Goal: Navigation & Orientation: Find specific page/section

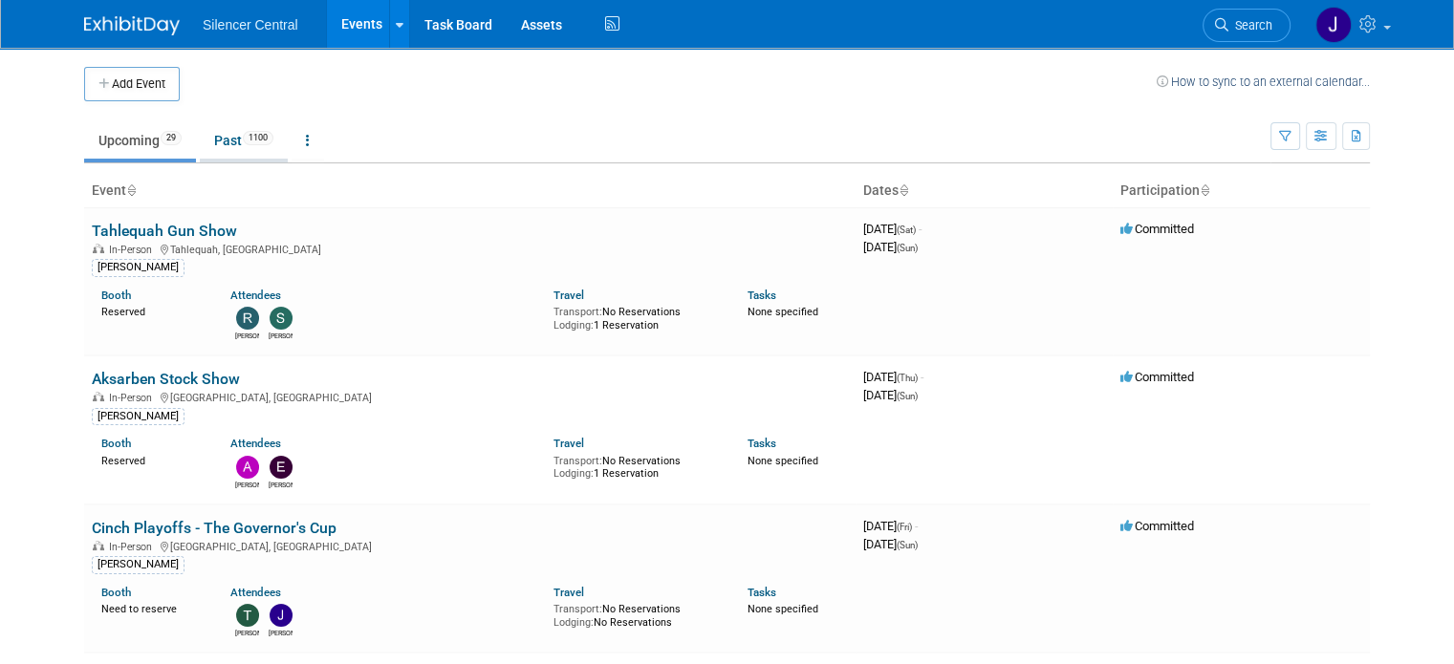
click at [210, 137] on link "Past 1100" at bounding box center [244, 140] width 88 height 36
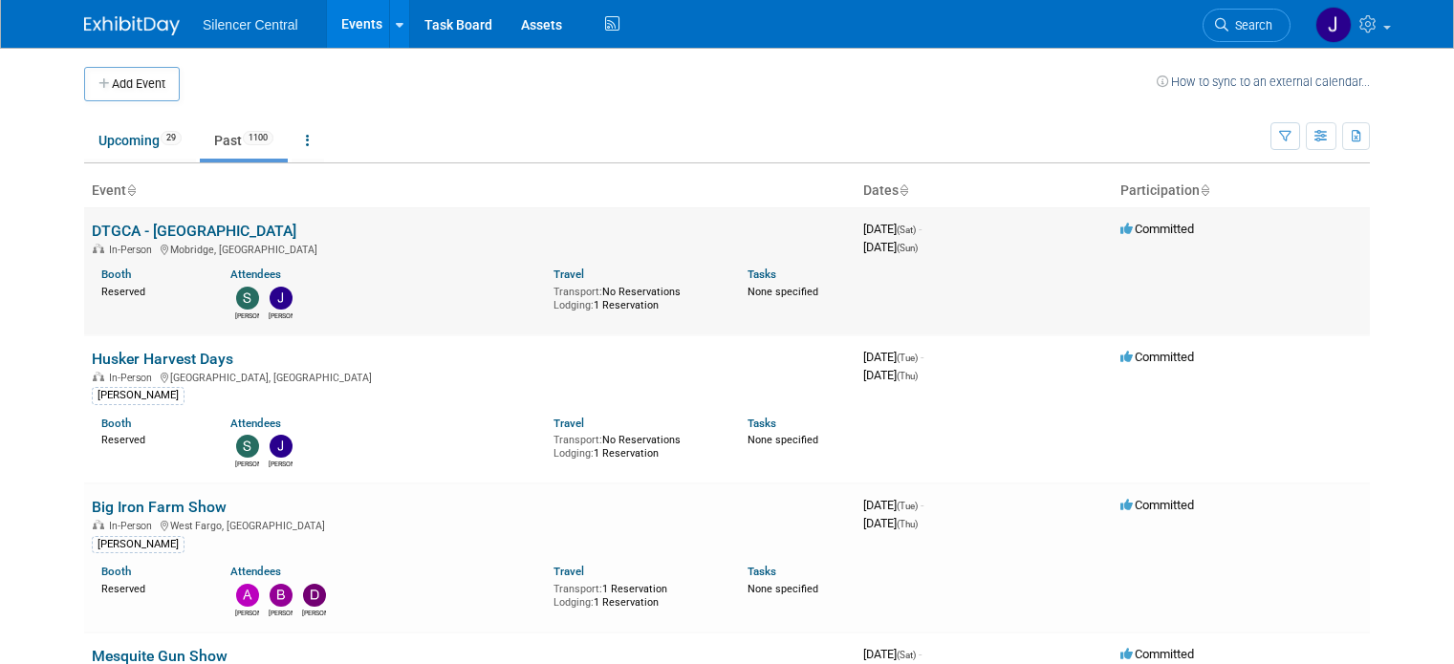
click at [157, 228] on link "DTGCA - [GEOGRAPHIC_DATA]" at bounding box center [194, 231] width 205 height 18
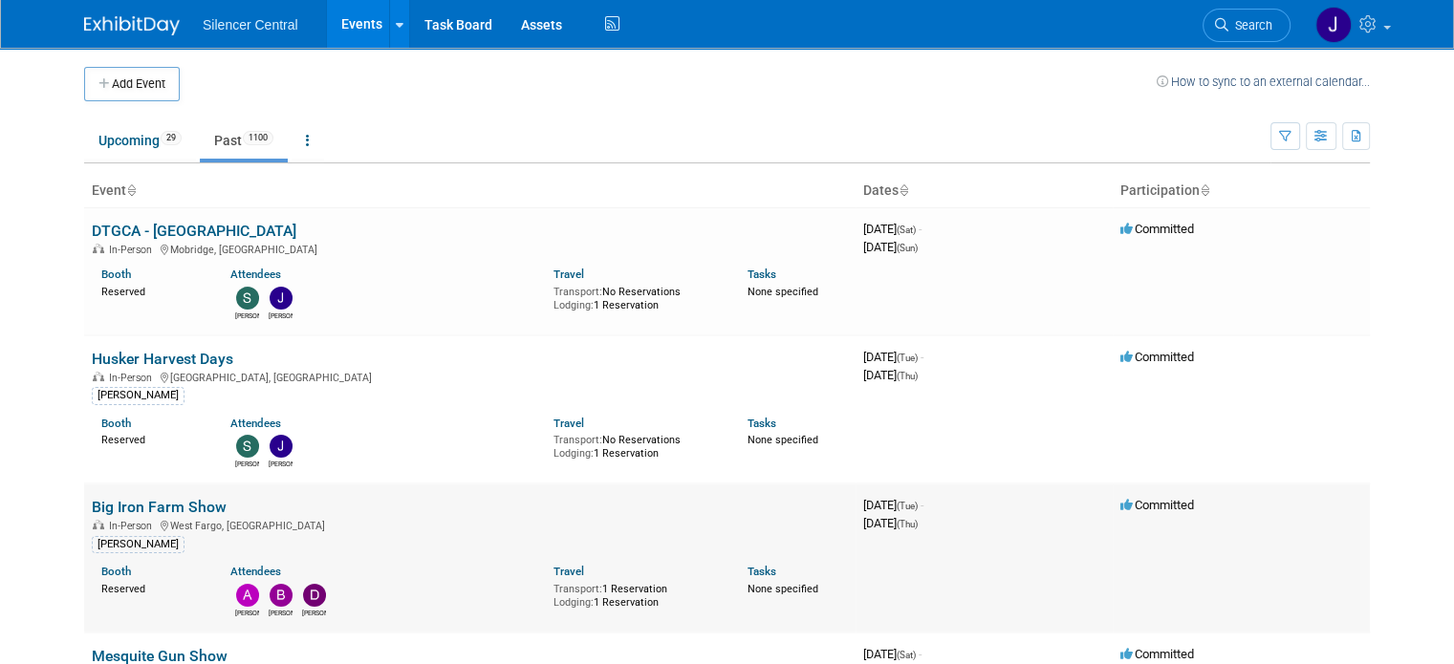
click at [133, 509] on link "Big Iron Farm Show" at bounding box center [159, 507] width 135 height 18
click at [175, 351] on link "Husker Harvest Days" at bounding box center [162, 359] width 141 height 18
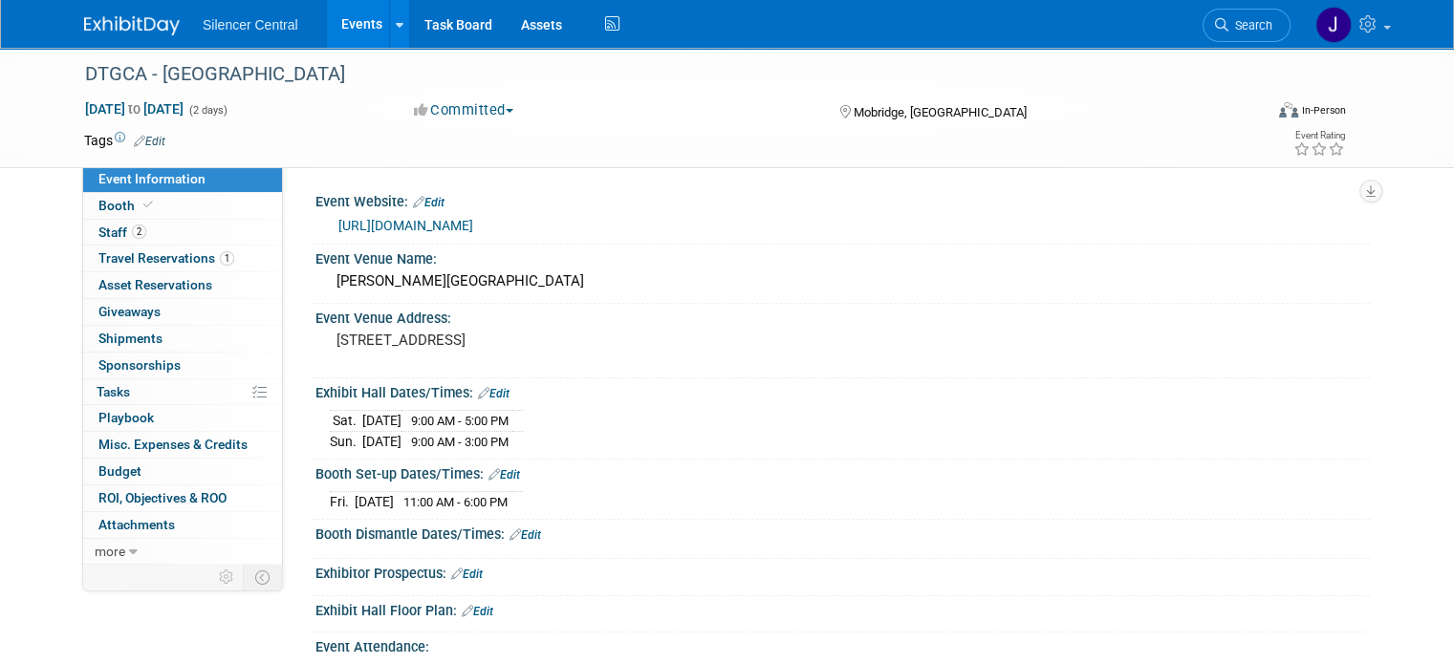
click at [157, 228] on link "2 Staff 2" at bounding box center [182, 233] width 199 height 26
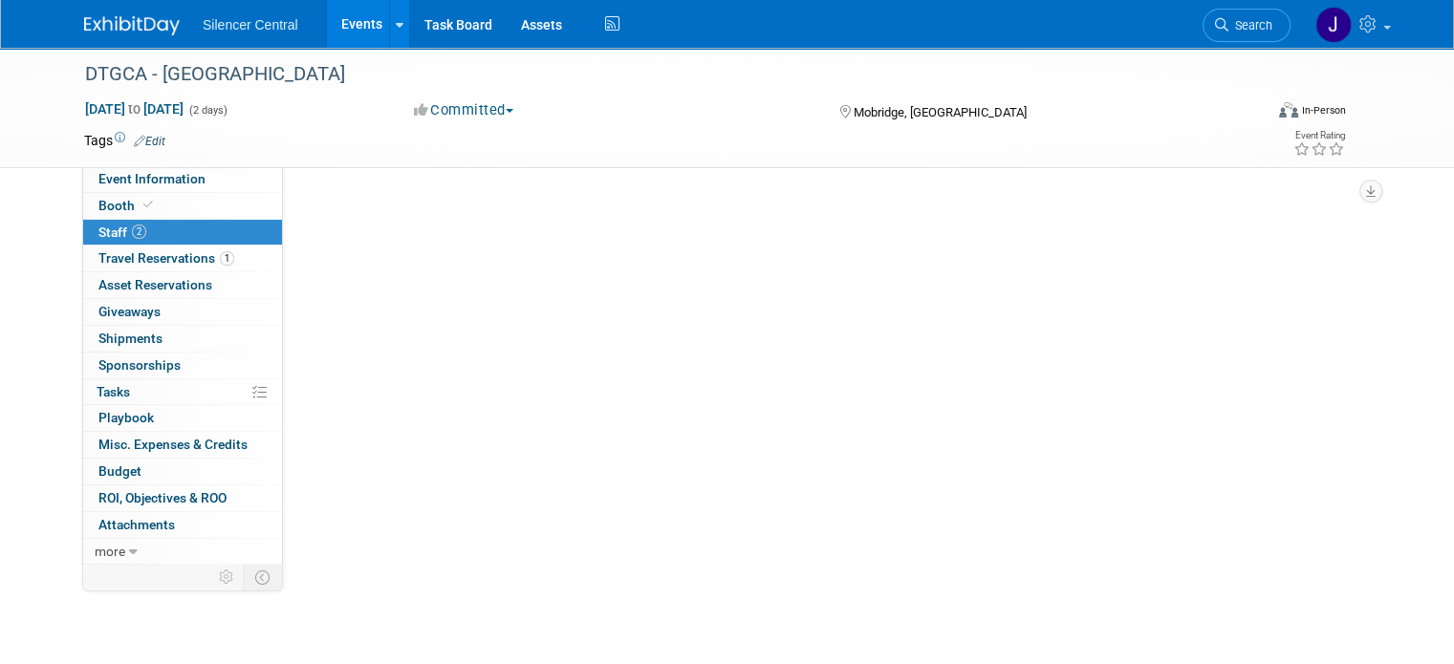
scroll to position [104, 0]
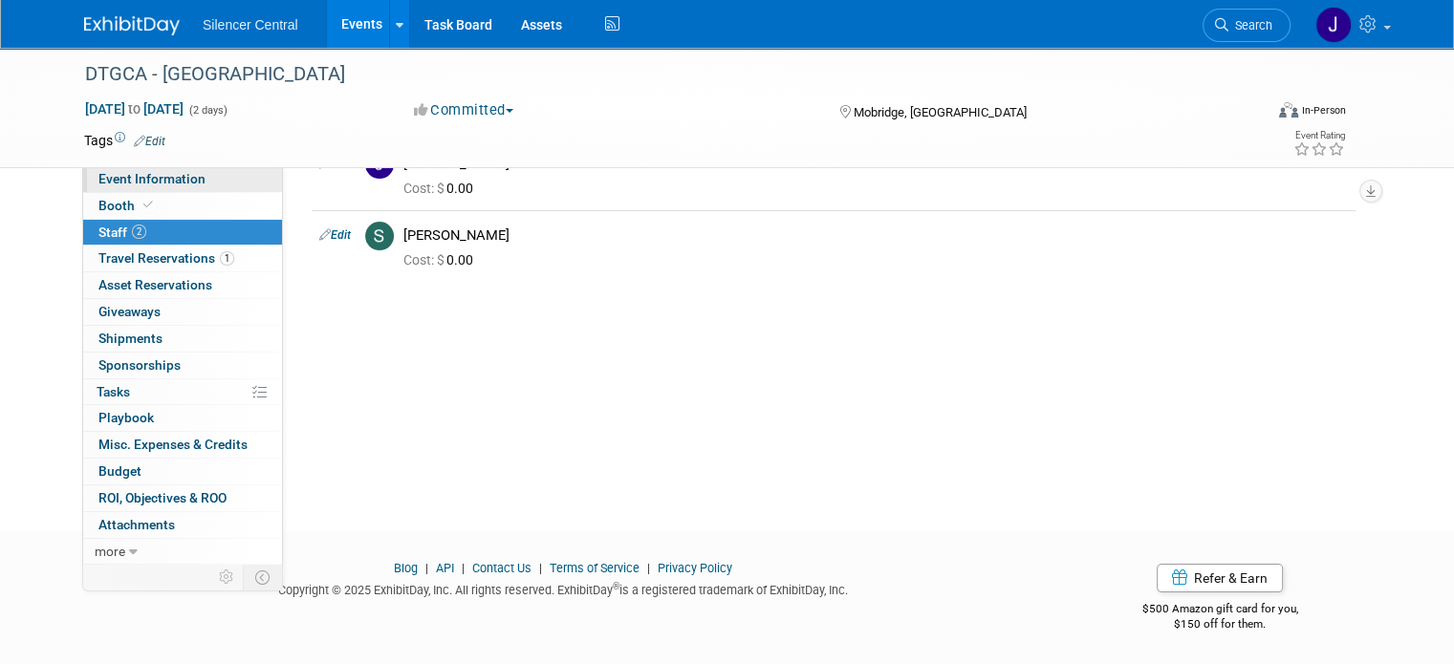
click at [160, 190] on link "Event Information" at bounding box center [182, 179] width 199 height 26
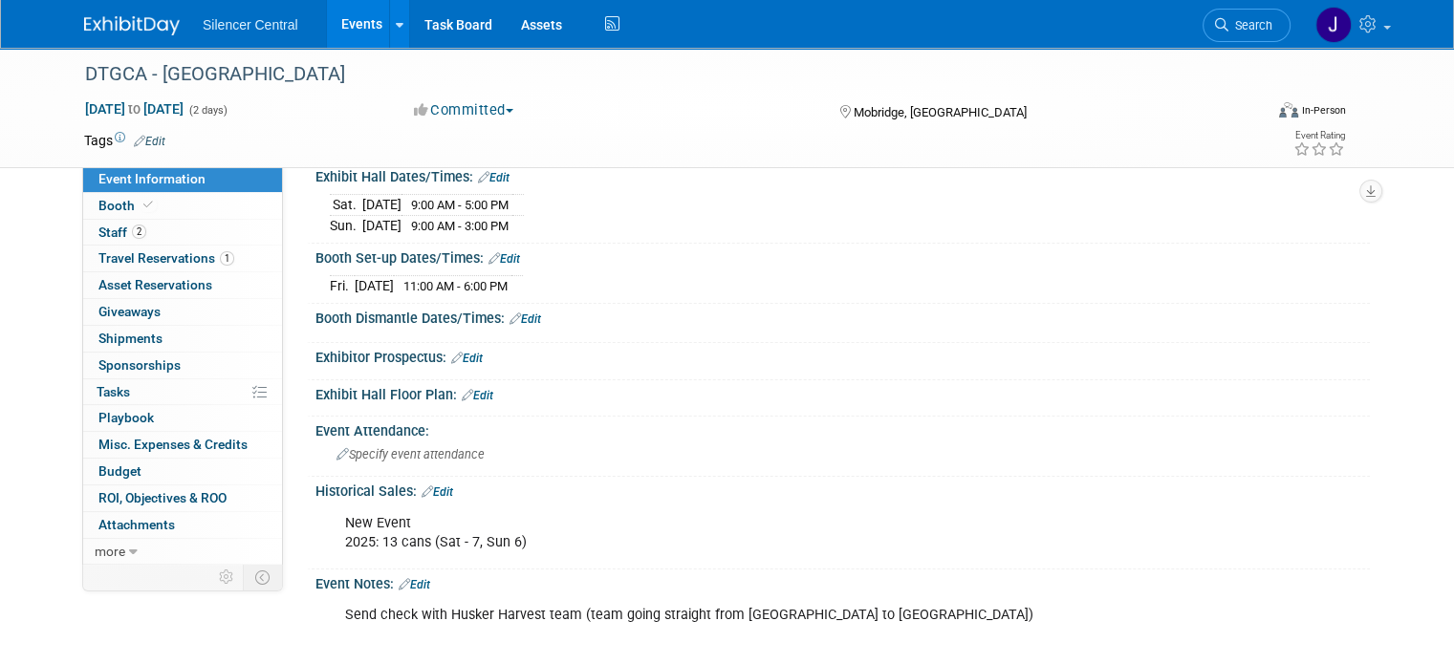
scroll to position [218, 0]
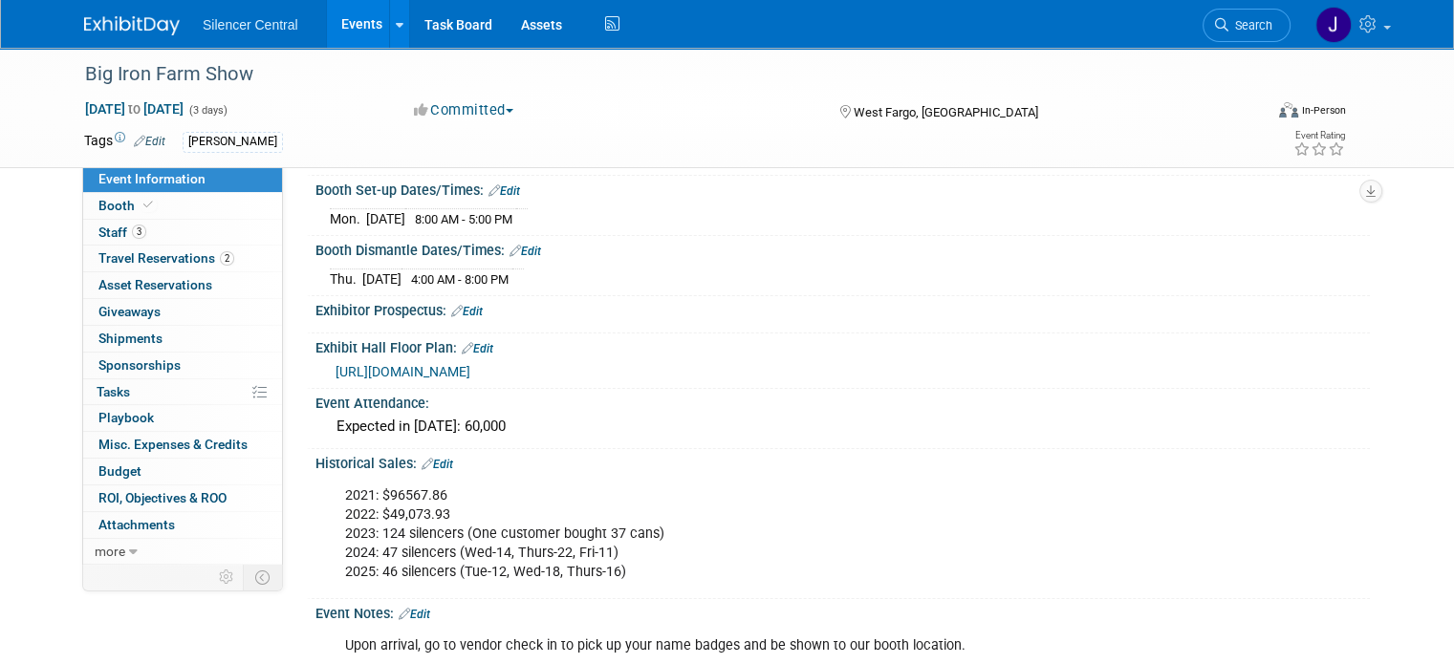
scroll to position [305, 0]
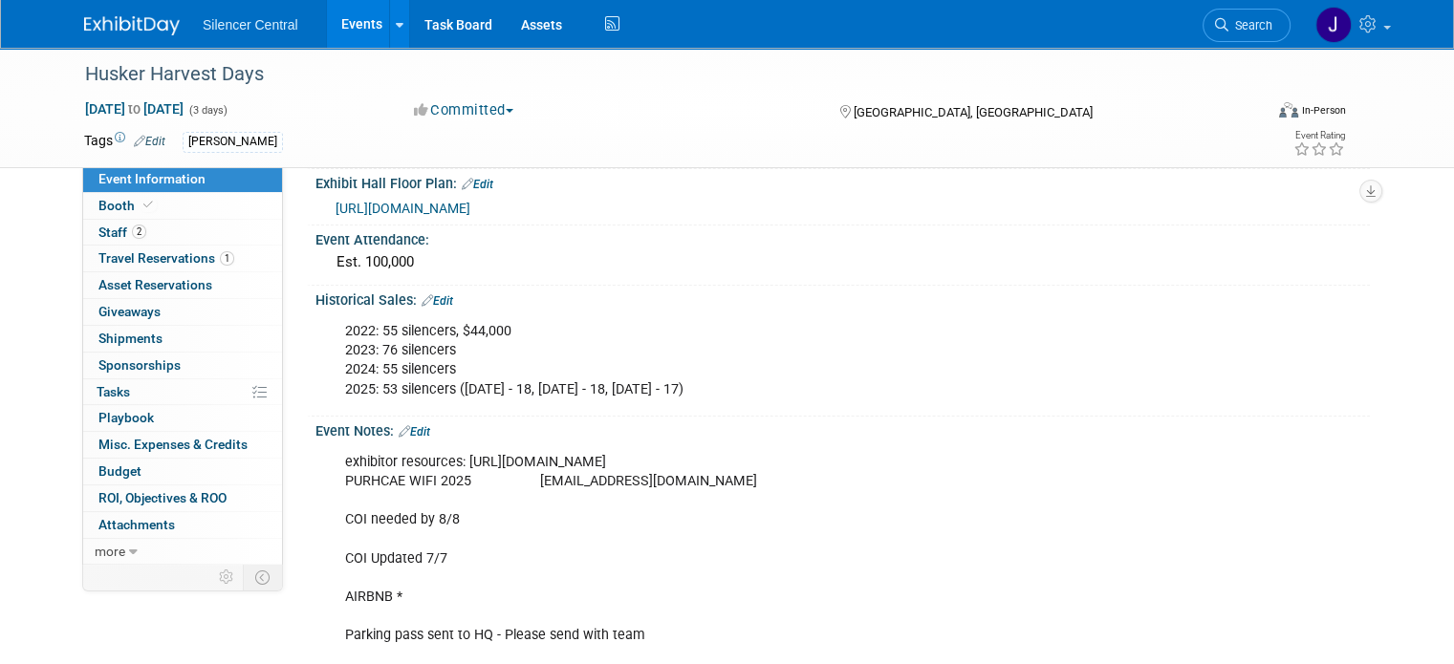
scroll to position [447, 0]
click at [105, 17] on img at bounding box center [132, 25] width 96 height 19
